Goal: Information Seeking & Learning: Learn about a topic

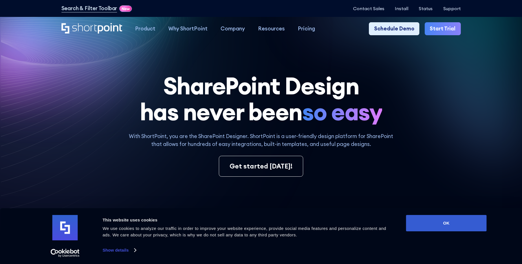
drag, startPoint x: 444, startPoint y: 221, endPoint x: 413, endPoint y: 191, distance: 43.1
click at [444, 221] on button "OK" at bounding box center [446, 223] width 81 height 16
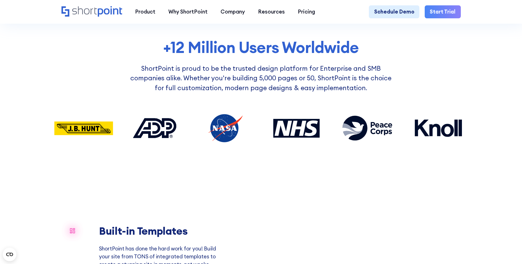
scroll to position [541, 0]
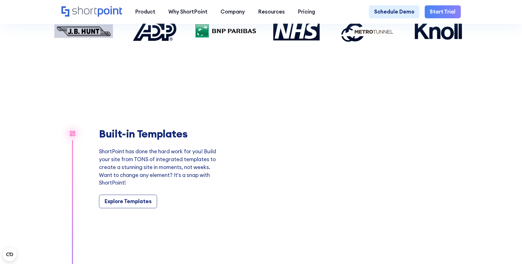
click at [168, 175] on p "ShortPoint has done the hard work for you! Build your site from TONS of integra…" at bounding box center [160, 167] width 122 height 39
click at [138, 205] on div "Explore Templates" at bounding box center [128, 202] width 47 height 8
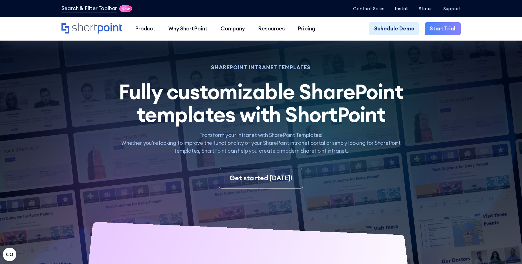
scroll to position [141, 0]
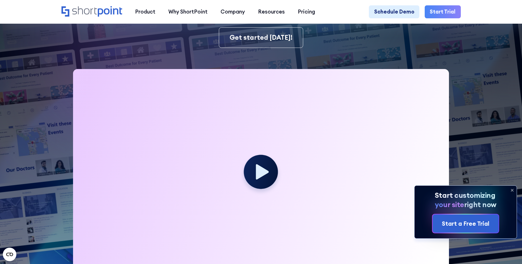
click at [513, 190] on icon at bounding box center [512, 190] width 2 height 2
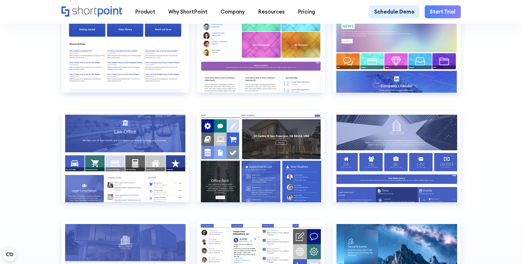
scroll to position [1427, 0]
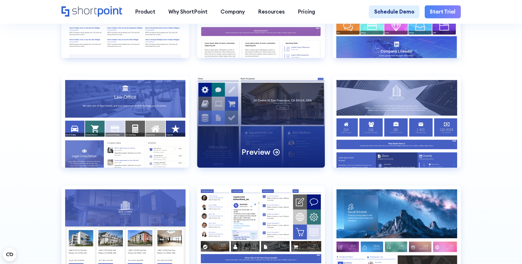
click at [288, 104] on div "Preview" at bounding box center [261, 121] width 128 height 91
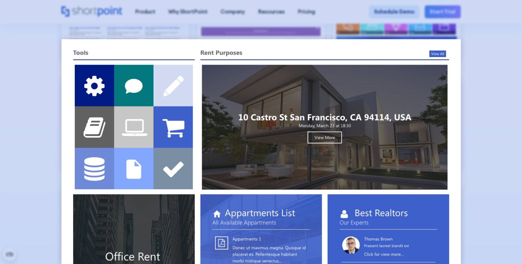
click at [479, 127] on div at bounding box center [261, 132] width 522 height 264
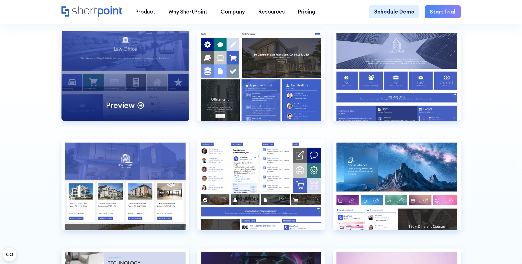
scroll to position [1508, 0]
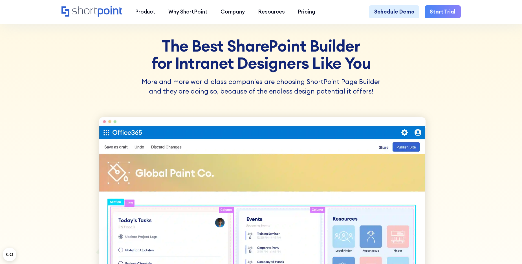
scroll to position [280, 0]
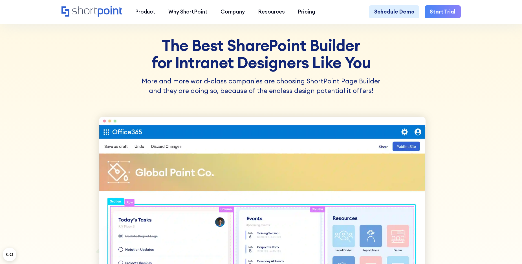
click at [247, 63] on h3 "The Best SharePoint Builder for Intranet Designers Like You" at bounding box center [261, 54] width 352 height 34
click at [231, 54] on h3 "The Best SharePoint Builder for Intranet Designers Like You" at bounding box center [261, 54] width 352 height 34
click at [239, 55] on h3 "The Best SharePoint Builder for Intranet Designers Like You" at bounding box center [261, 54] width 352 height 34
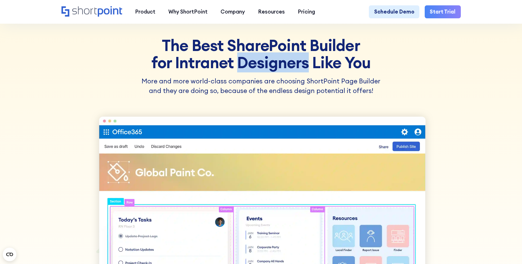
click at [239, 55] on h3 "The Best SharePoint Builder for Intranet Designers Like You" at bounding box center [261, 54] width 352 height 34
click at [273, 59] on h3 "The Best SharePoint Builder for Intranet Designers Like You" at bounding box center [261, 54] width 352 height 34
click at [246, 79] on p "More and more world-class companies are choosing ShortPoint Page Builder and th…" at bounding box center [261, 85] width 352 height 19
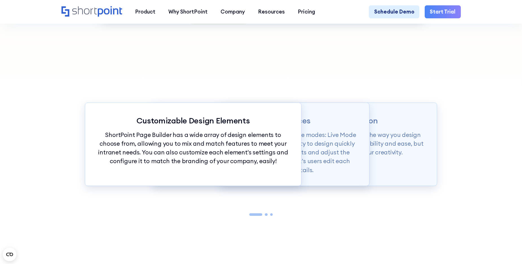
scroll to position [617, 0]
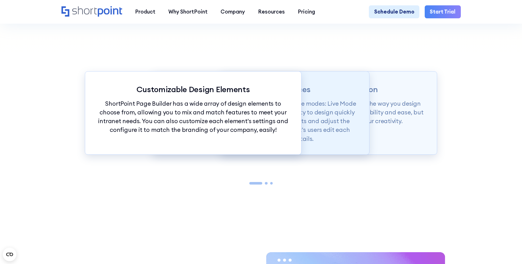
click at [330, 110] on p "Page builder allows users to design in two flexible modes: Live Mode & Grid Mod…" at bounding box center [261, 121] width 190 height 44
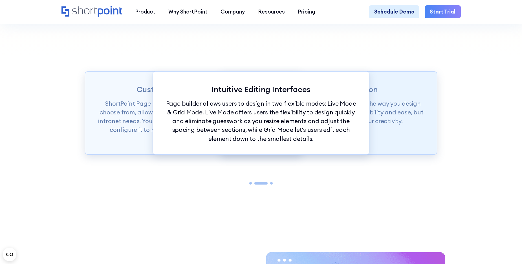
click at [386, 112] on p "ShortPoint Page Builder is truly revolutionizing the way you design your Intran…" at bounding box center [329, 112] width 190 height 27
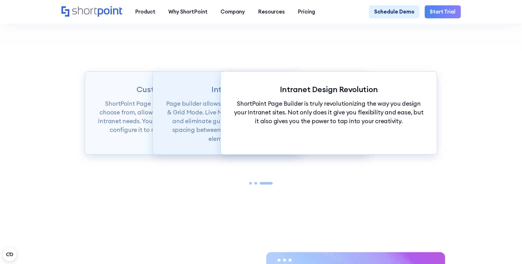
click at [211, 116] on p "Page builder allows users to design in two flexible modes: Live Mode & Grid Mod…" at bounding box center [261, 121] width 190 height 44
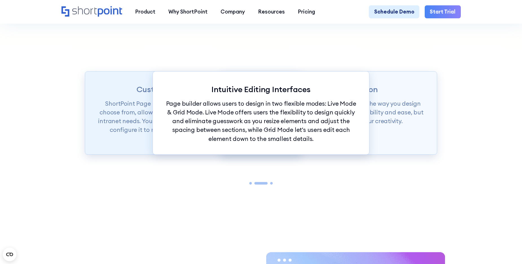
click at [147, 119] on p "ShortPoint Page Builder has a wide array of design elements to choose from, all…" at bounding box center [193, 116] width 190 height 35
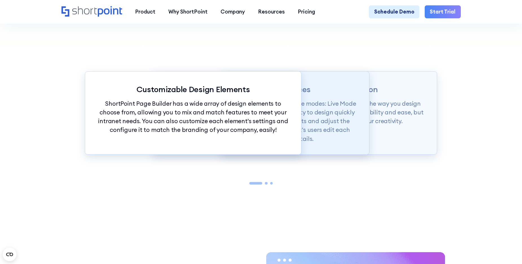
click at [302, 120] on p "Page builder allows users to design in two flexible modes: Live Mode & Grid Mod…" at bounding box center [261, 121] width 190 height 44
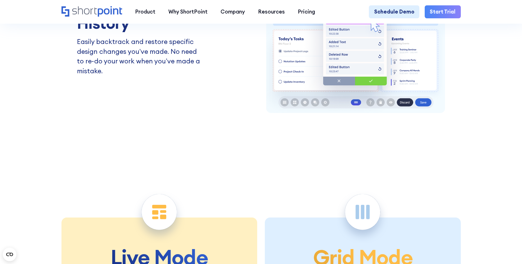
scroll to position [1182, 0]
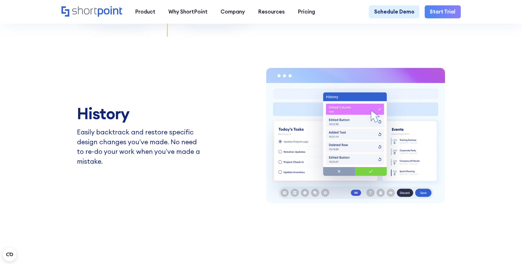
click at [158, 141] on p "Easily backtrack and restore specific design changes you’ve made. No need to re…" at bounding box center [139, 147] width 125 height 39
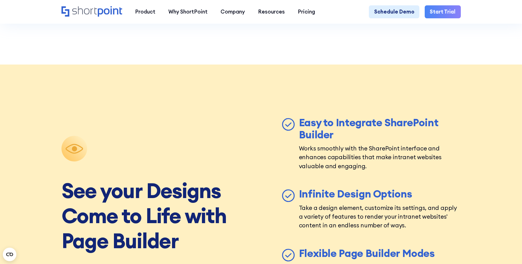
scroll to position [2184, 0]
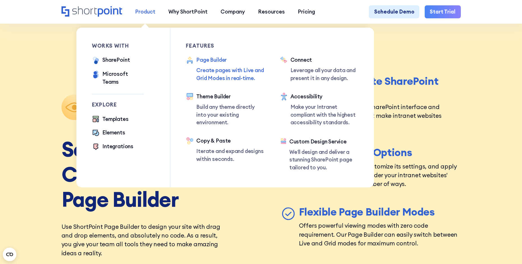
click at [150, 13] on div "Product" at bounding box center [145, 12] width 20 height 8
click at [219, 98] on div "Theme Builder" at bounding box center [230, 97] width 68 height 8
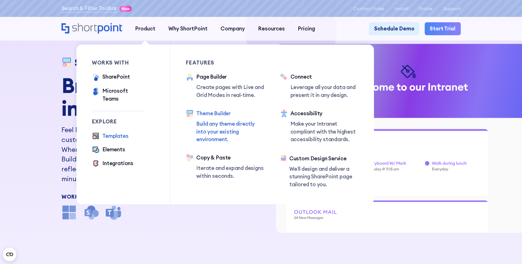
click at [114, 132] on div "Templates" at bounding box center [115, 136] width 26 height 8
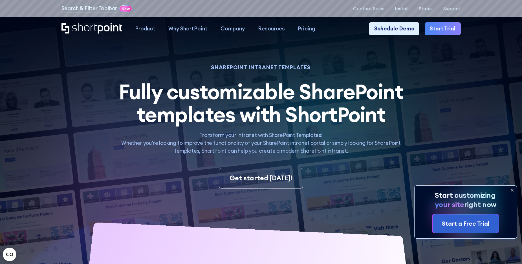
click at [513, 189] on icon at bounding box center [512, 190] width 2 height 2
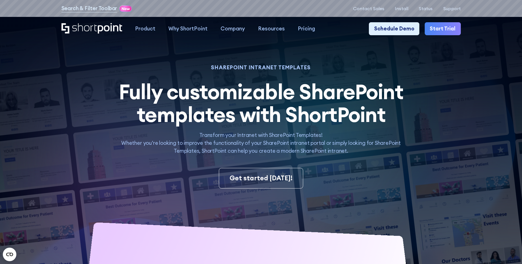
click at [293, 109] on span "Fully customizable SharePoint templates with ShortPoint" at bounding box center [261, 102] width 284 height 49
click at [252, 95] on span "Fully customizable SharePoint templates with ShortPoint" at bounding box center [261, 102] width 284 height 49
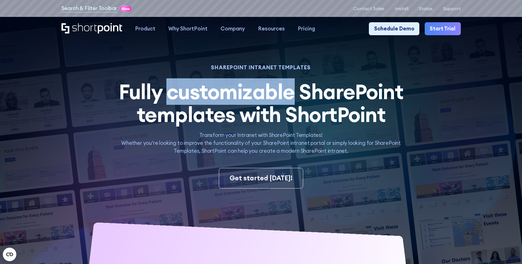
click at [266, 98] on span "Fully customizable SharePoint templates with ShortPoint" at bounding box center [261, 102] width 284 height 49
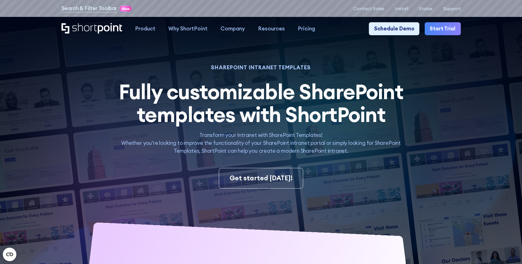
click at [323, 117] on span "Fully customizable SharePoint templates with ShortPoint" at bounding box center [261, 102] width 284 height 49
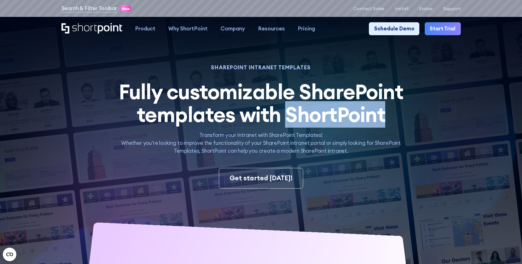
click at [323, 117] on span "Fully customizable SharePoint templates with ShortPoint" at bounding box center [261, 102] width 284 height 49
click at [338, 119] on span "Fully customizable SharePoint templates with ShortPoint" at bounding box center [261, 102] width 284 height 49
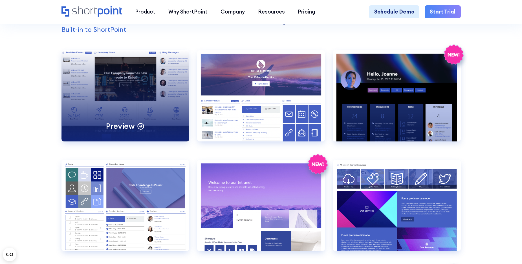
scroll to position [587, 0]
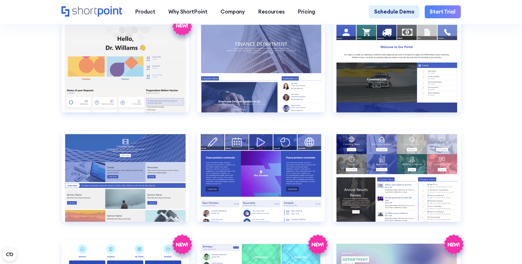
scroll to position [1221, 0]
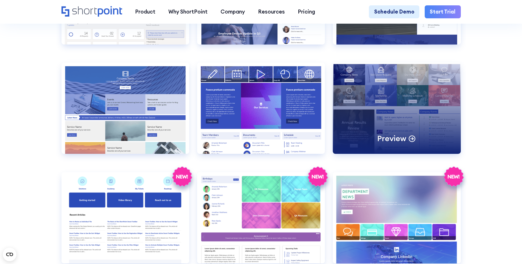
click at [411, 112] on div "Preview" at bounding box center [397, 108] width 128 height 91
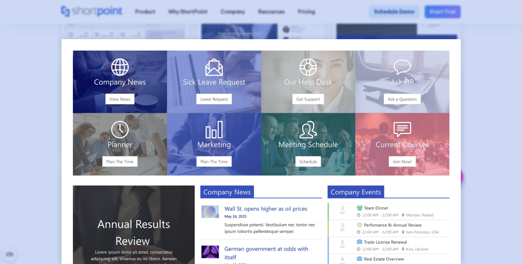
click at [494, 94] on div at bounding box center [261, 132] width 522 height 264
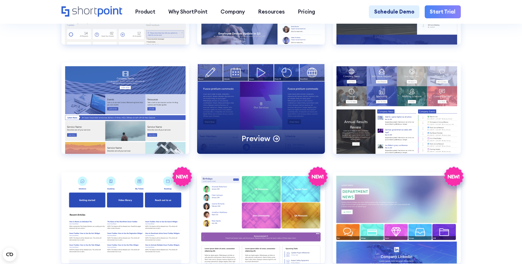
click at [266, 103] on div "Preview" at bounding box center [261, 108] width 128 height 91
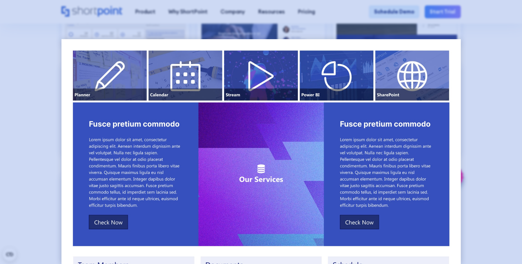
click at [274, 19] on div at bounding box center [261, 132] width 522 height 264
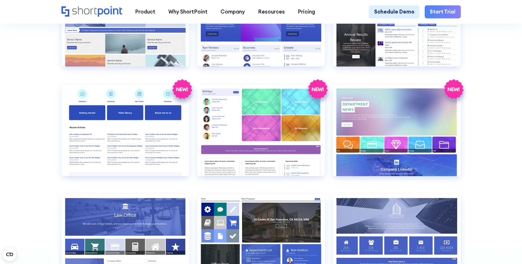
scroll to position [1380, 0]
